Goal: Task Accomplishment & Management: Use online tool/utility

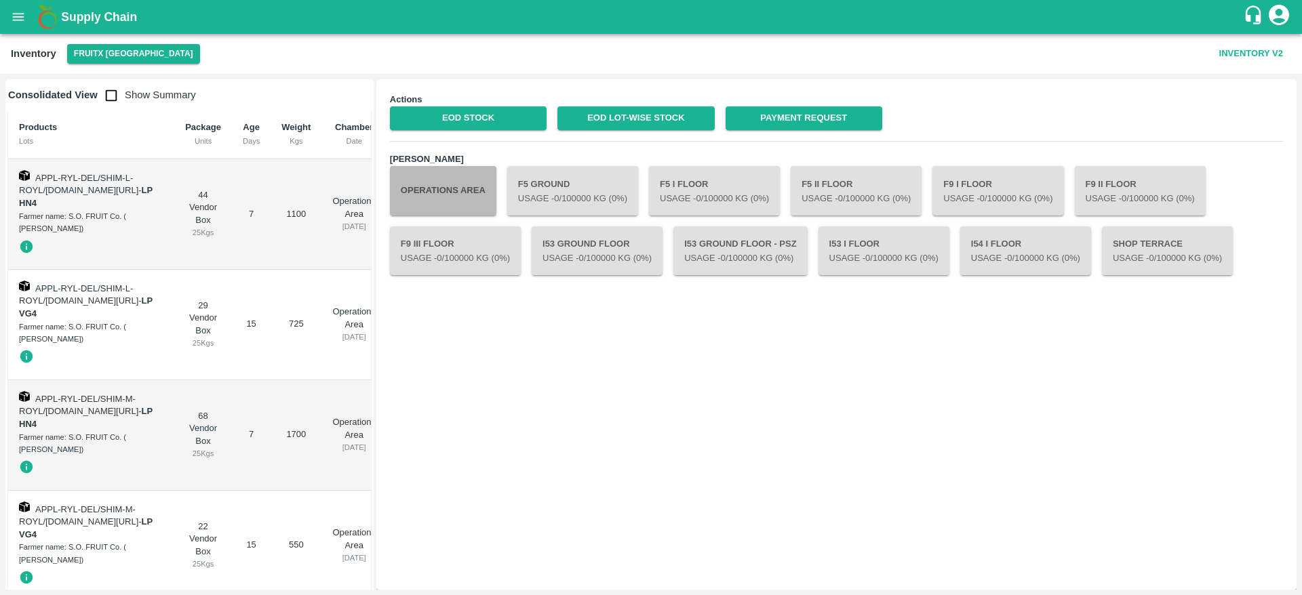
click at [458, 189] on button "Operations Area" at bounding box center [443, 190] width 106 height 49
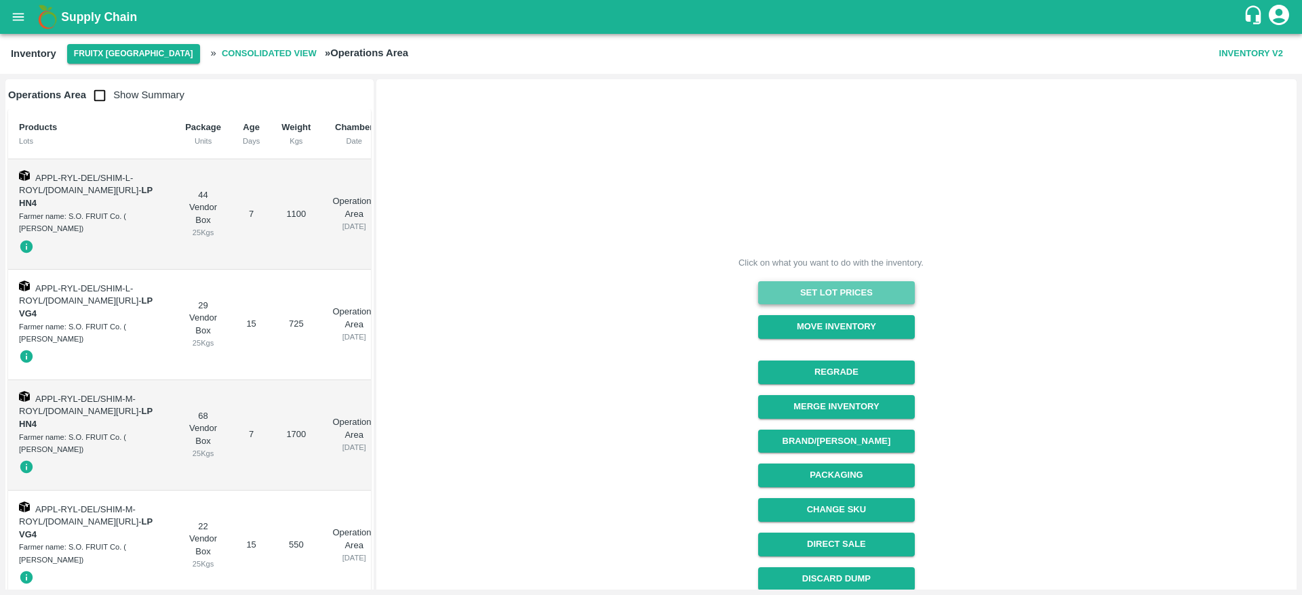
click at [857, 296] on button "Set Lot Prices" at bounding box center [836, 293] width 157 height 24
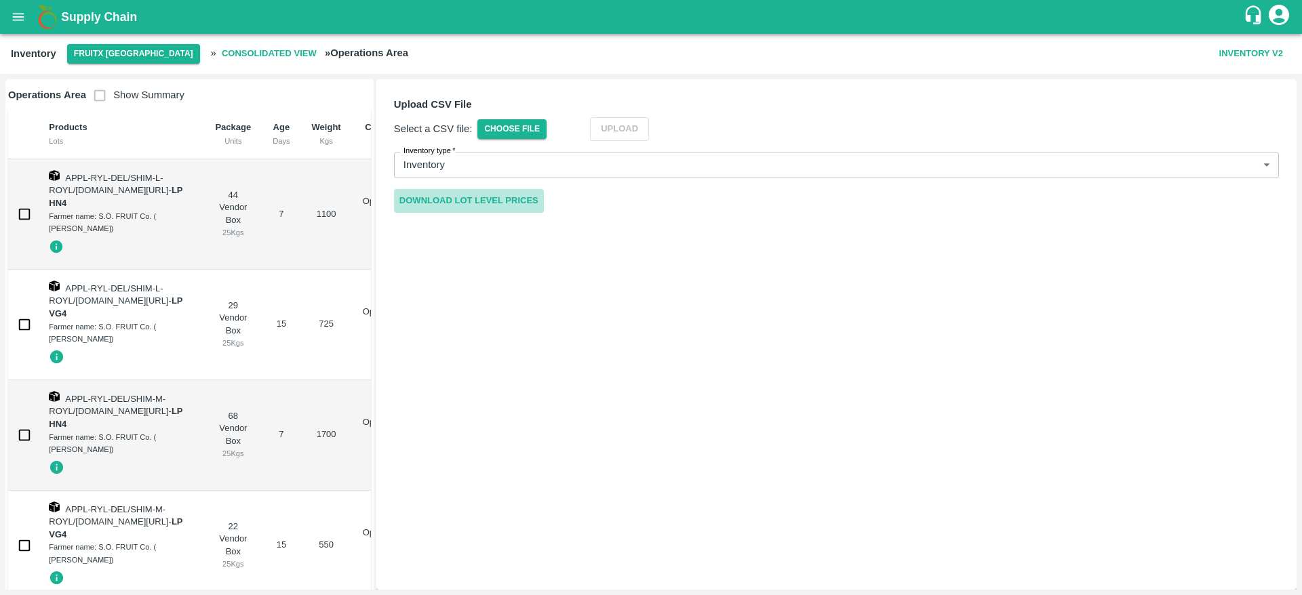
click at [492, 198] on link "Download Lot Level Prices" at bounding box center [469, 201] width 150 height 24
click at [515, 127] on span "Choose File" at bounding box center [511, 129] width 69 height 20
click at [0, 0] on input "Choose File" at bounding box center [0, 0] width 0 height 0
click at [632, 133] on button "Upload" at bounding box center [639, 129] width 59 height 24
